Goal: Task Accomplishment & Management: Complete application form

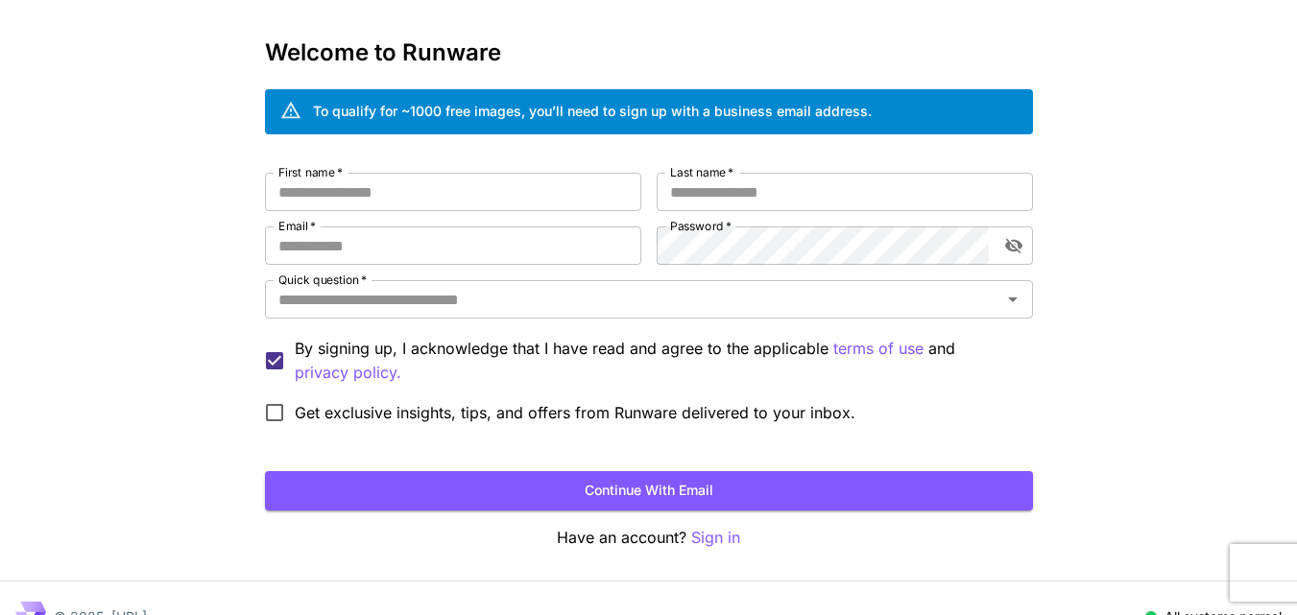
scroll to position [107, 0]
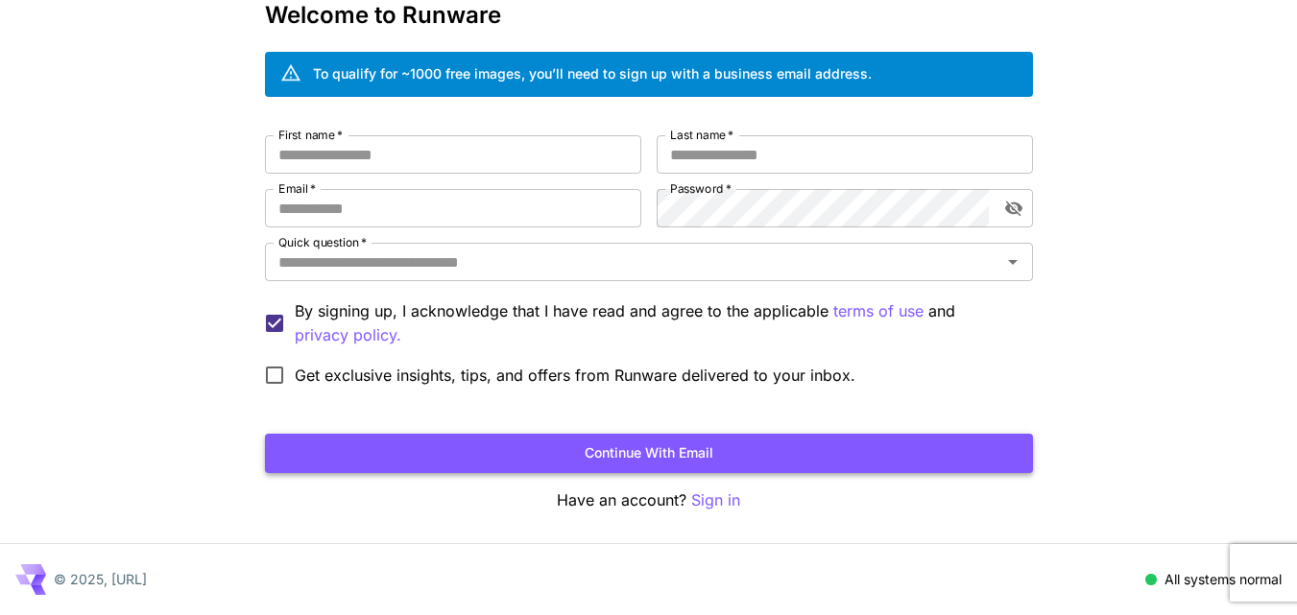
click at [657, 442] on button "Continue with email" at bounding box center [649, 453] width 768 height 39
click at [449, 165] on input "First name   *" at bounding box center [453, 154] width 376 height 38
drag, startPoint x: 477, startPoint y: 195, endPoint x: 465, endPoint y: 195, distance: 12.5
click at [477, 195] on input "Email   *" at bounding box center [453, 208] width 376 height 38
click at [378, 161] on input "First name   *" at bounding box center [453, 154] width 376 height 38
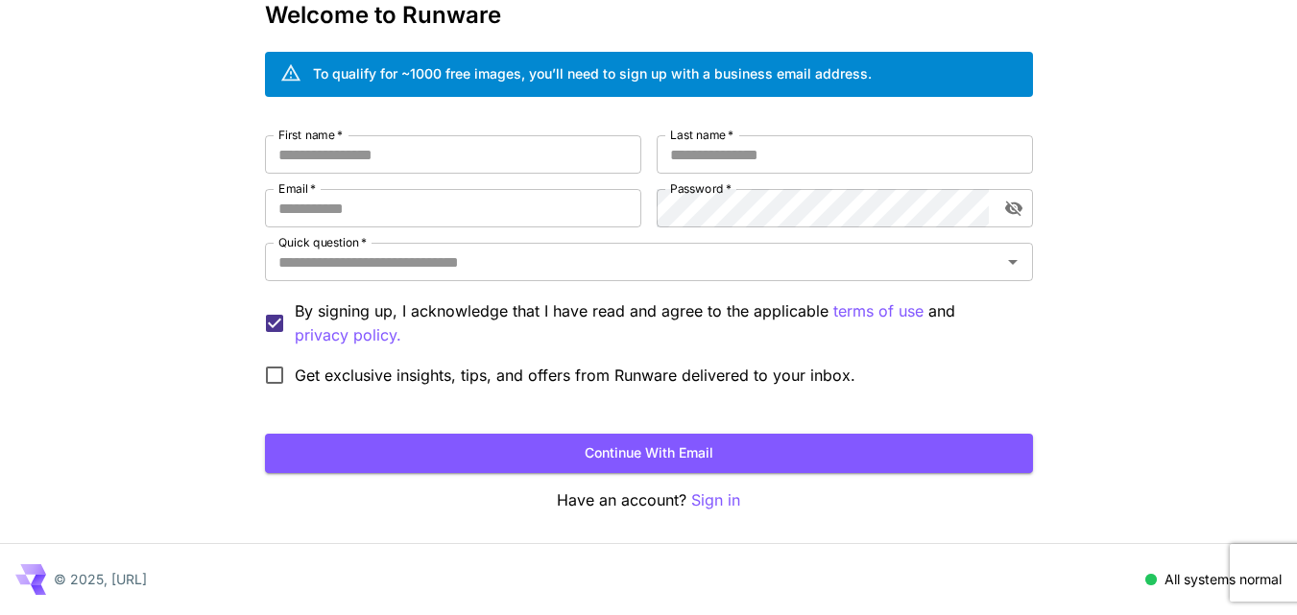
click at [312, 187] on span "*" at bounding box center [311, 188] width 8 height 14
click at [312, 189] on input "Email   *" at bounding box center [453, 208] width 376 height 38
click at [313, 201] on input "Email   *" at bounding box center [453, 208] width 376 height 38
type input "**********"
click at [425, 159] on input "First name   *" at bounding box center [453, 154] width 376 height 38
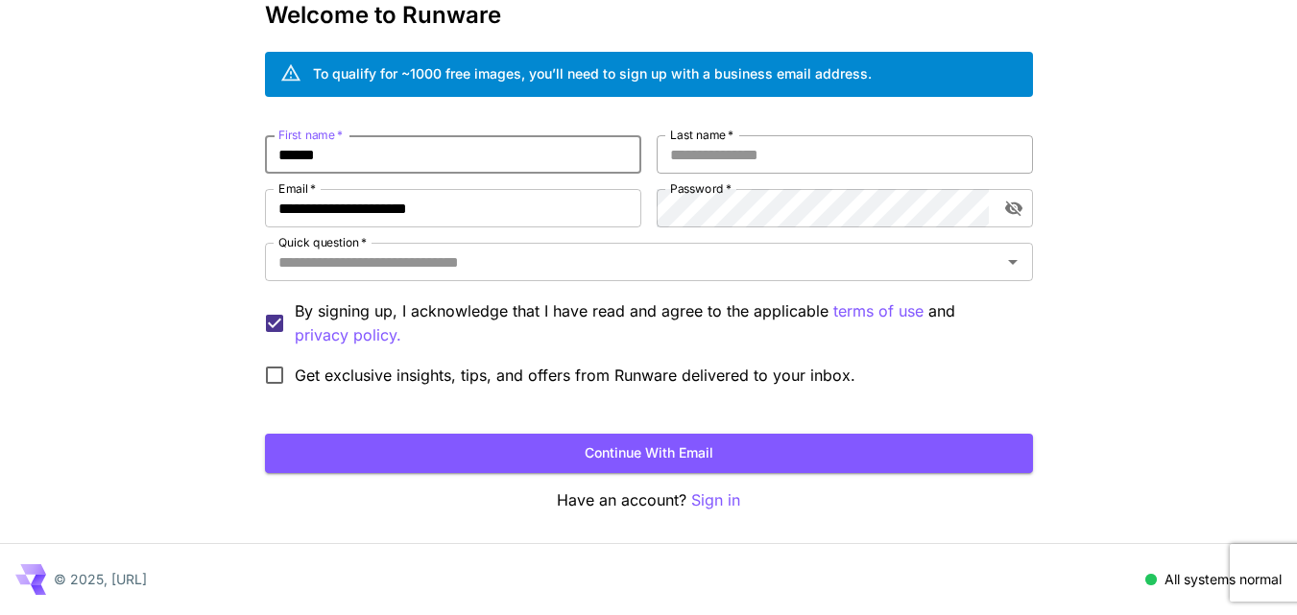
type input "******"
click at [882, 145] on input "Last name   *" at bounding box center [845, 154] width 376 height 38
type input "****"
click at [1073, 193] on div "**********" at bounding box center [648, 254] width 1297 height 723
click at [1008, 213] on icon "toggle password visibility" at bounding box center [1013, 208] width 19 height 19
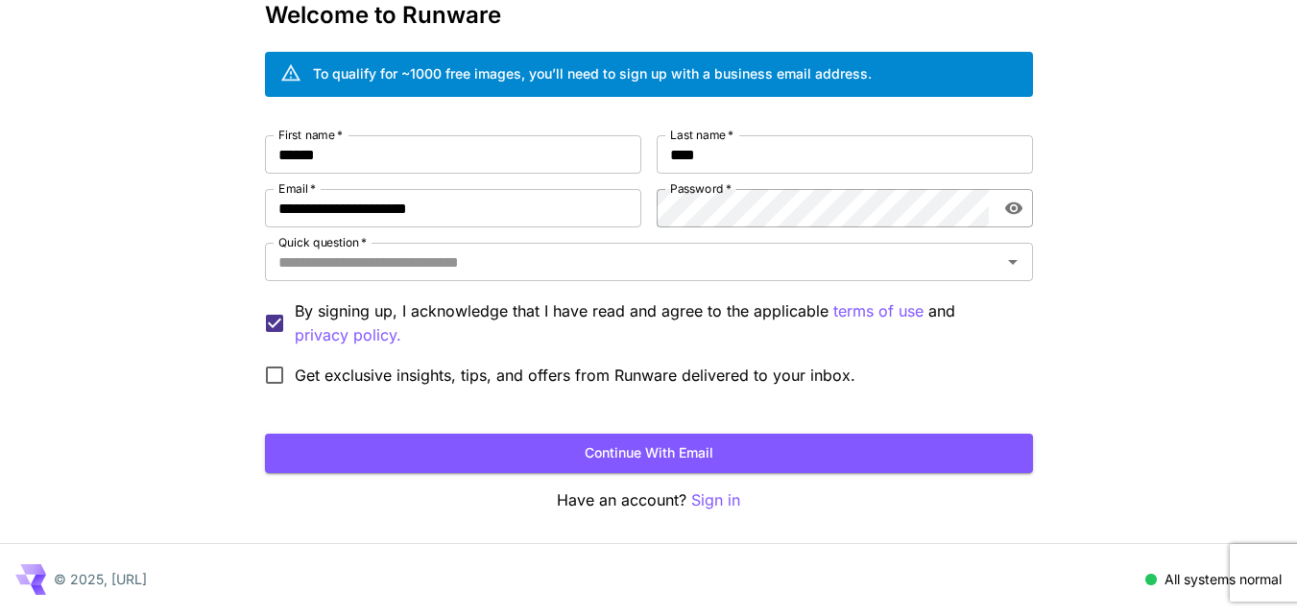
click at [1008, 213] on icon "toggle password visibility" at bounding box center [1013, 208] width 19 height 19
click at [778, 268] on input "Quick question   *" at bounding box center [633, 262] width 725 height 27
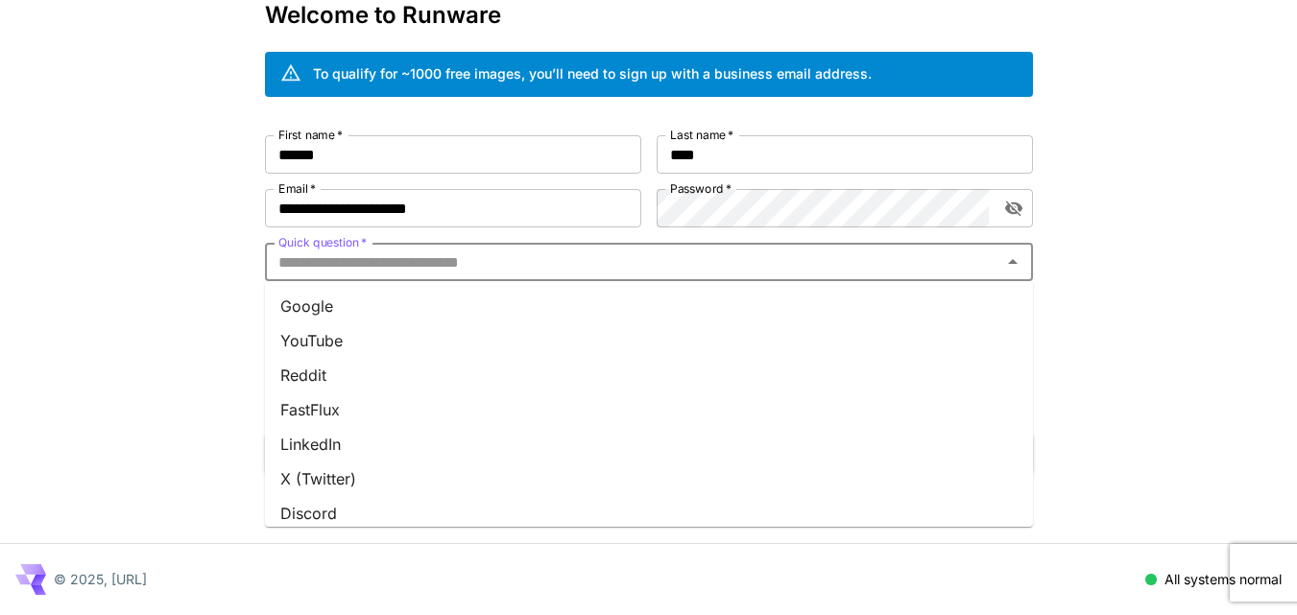
click at [537, 334] on li "YouTube" at bounding box center [649, 340] width 768 height 35
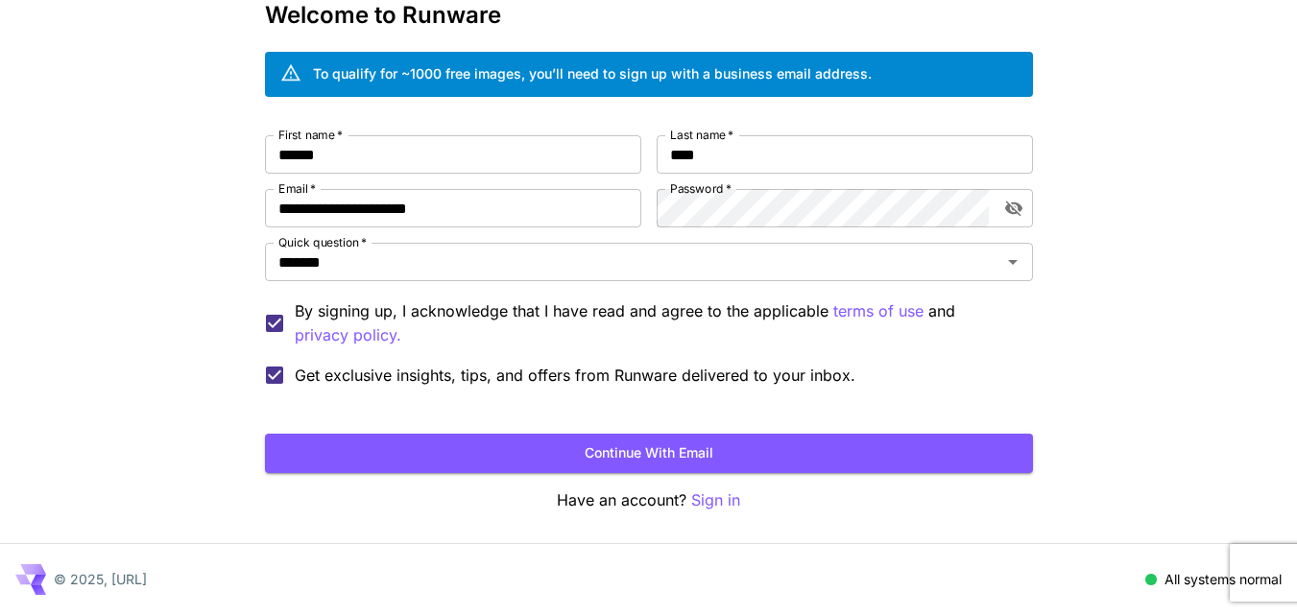
drag, startPoint x: 503, startPoint y: 450, endPoint x: 696, endPoint y: 396, distance: 200.3
click at [696, 396] on form "**********" at bounding box center [649, 304] width 768 height 338
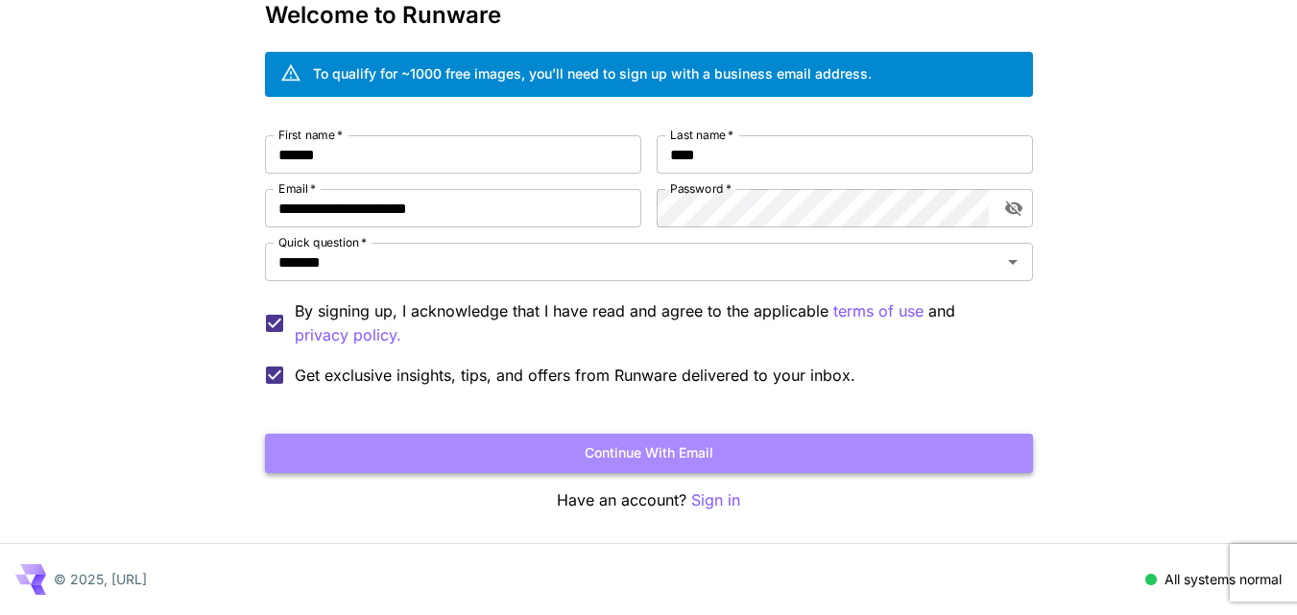
click at [690, 467] on button "Continue with email" at bounding box center [649, 453] width 768 height 39
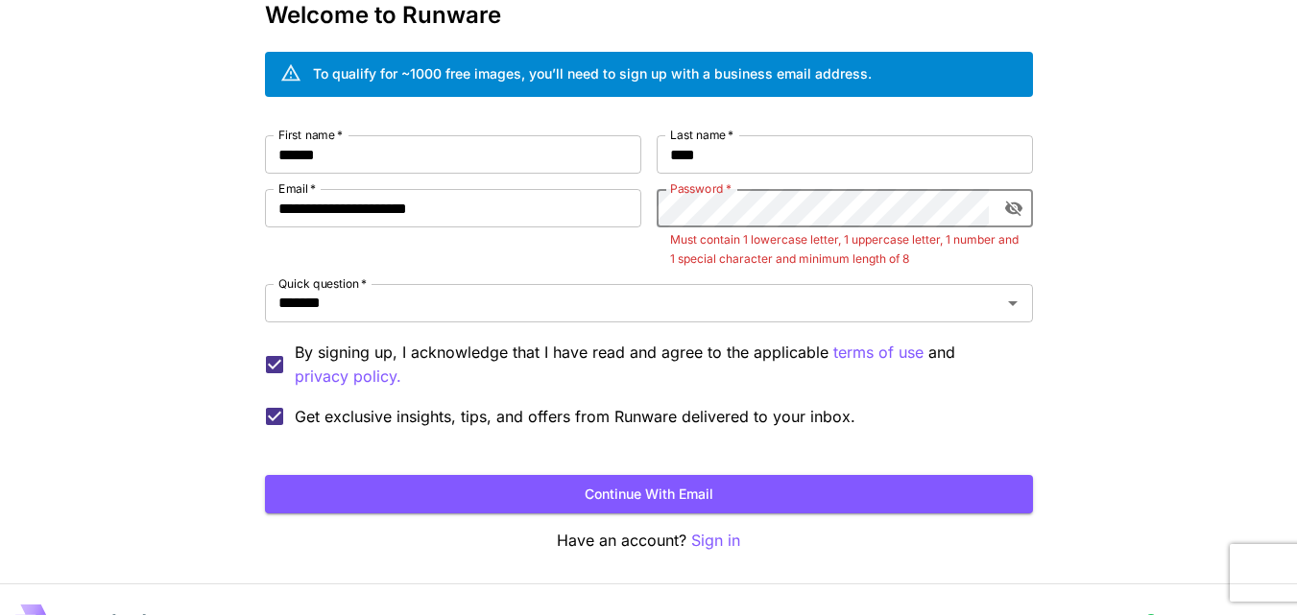
click at [1021, 212] on icon "toggle password visibility" at bounding box center [1013, 208] width 19 height 19
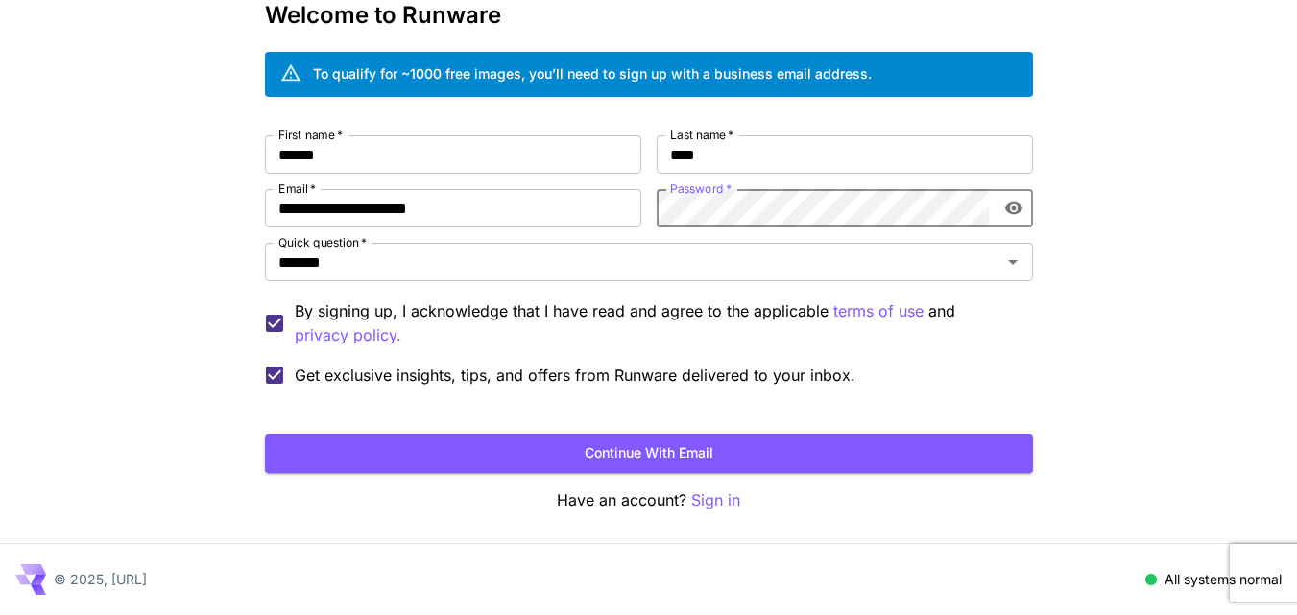
click at [737, 450] on button "Continue with email" at bounding box center [649, 453] width 768 height 39
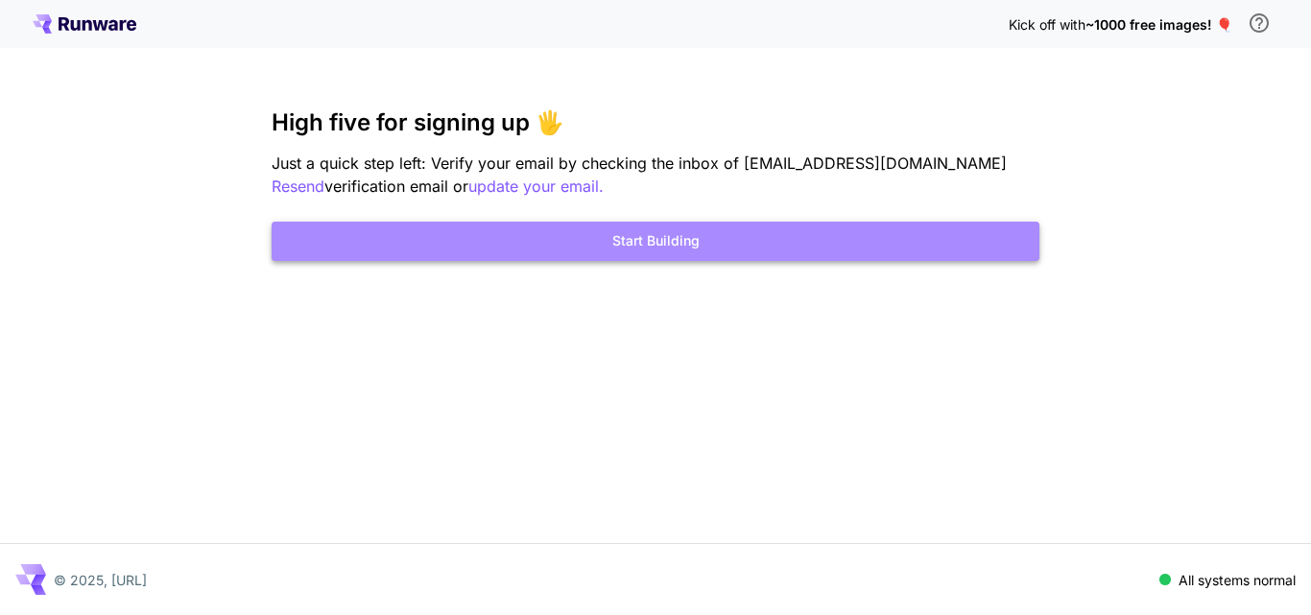
click at [736, 239] on button "Start Building" at bounding box center [656, 241] width 768 height 39
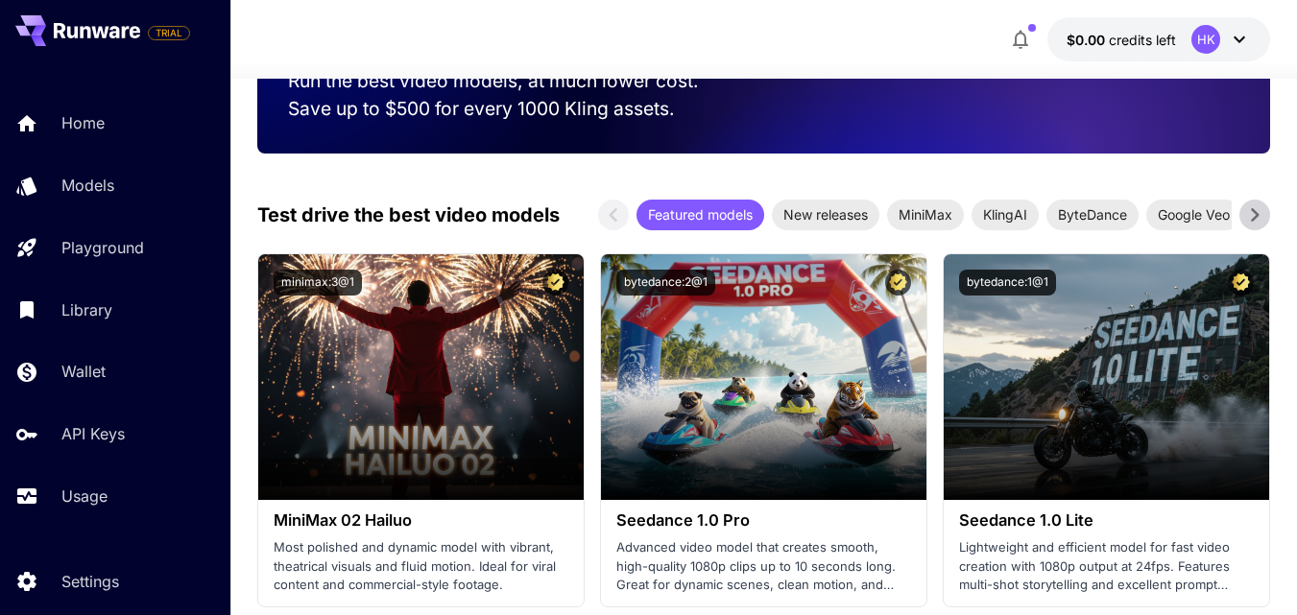
scroll to position [320, 0]
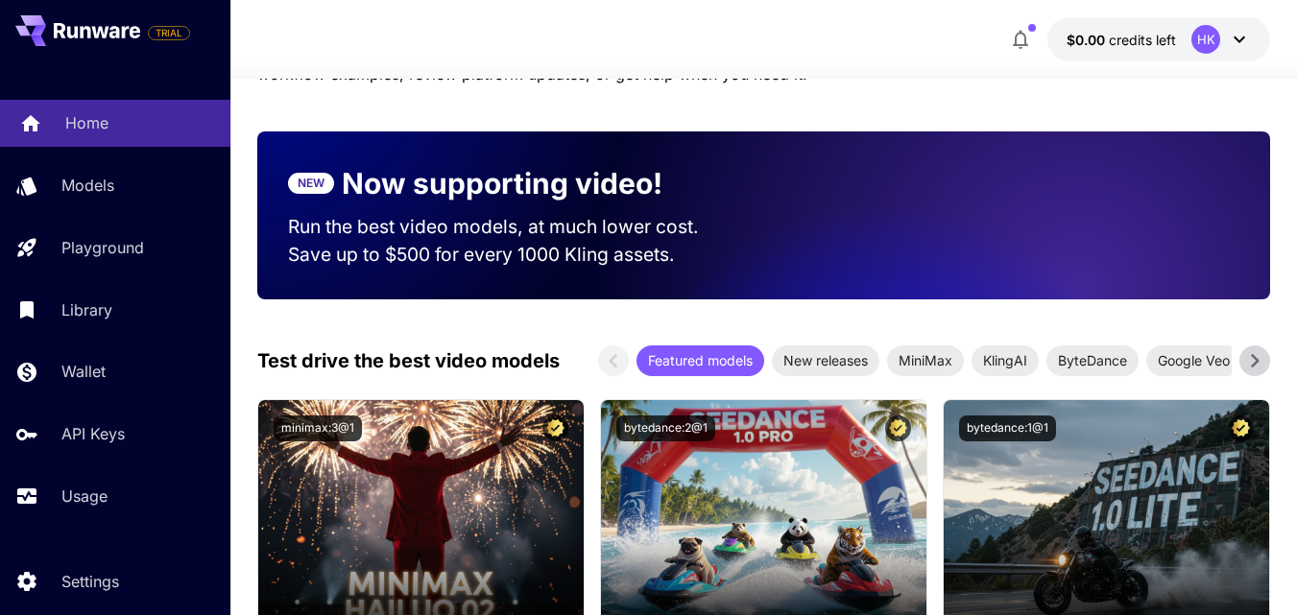
click at [160, 143] on link "Home" at bounding box center [115, 123] width 230 height 47
